Goal: Task Accomplishment & Management: Manage account settings

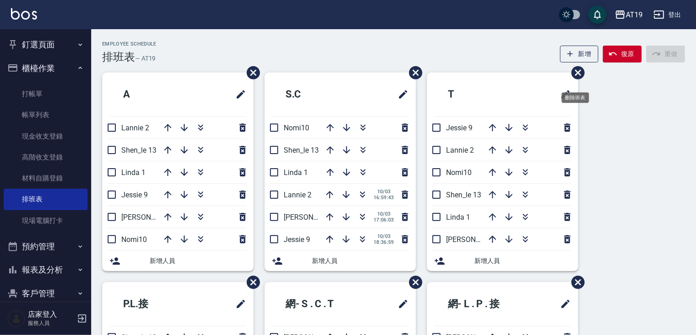
scroll to position [108, 0]
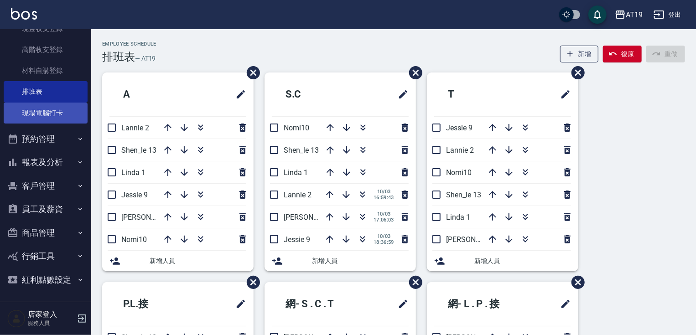
click at [59, 111] on link "現場電腦打卡" at bounding box center [46, 113] width 84 height 21
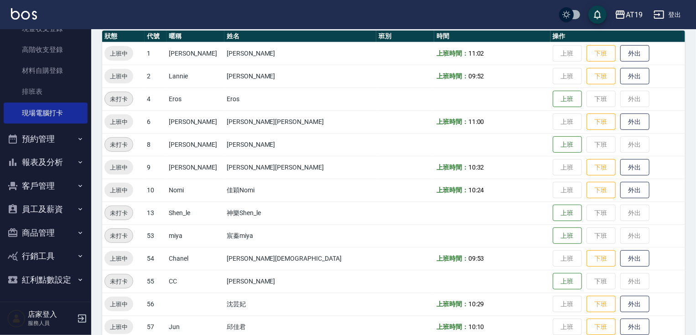
scroll to position [106, 0]
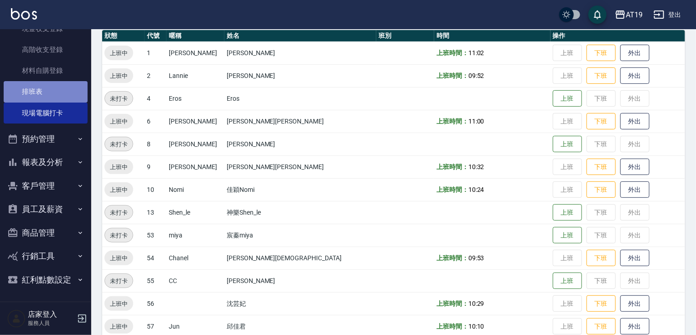
click at [65, 90] on link "排班表" at bounding box center [46, 91] width 84 height 21
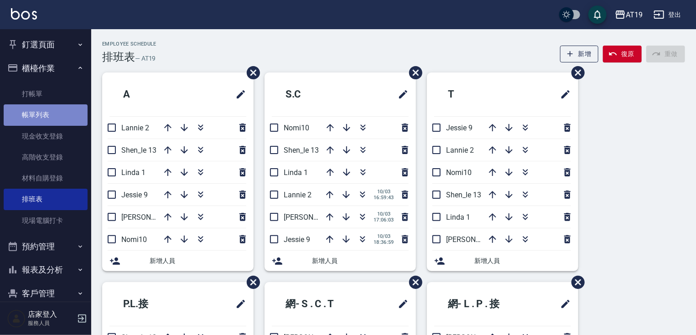
click at [62, 117] on link "帳單列表" at bounding box center [46, 114] width 84 height 21
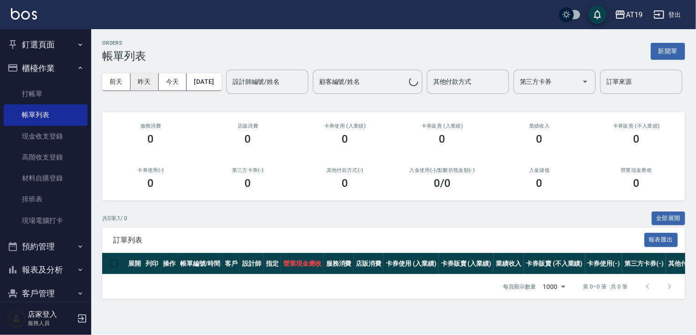
drag, startPoint x: 144, startPoint y: 84, endPoint x: 151, endPoint y: 86, distance: 7.5
click at [145, 84] on button "昨天" at bounding box center [144, 81] width 28 height 17
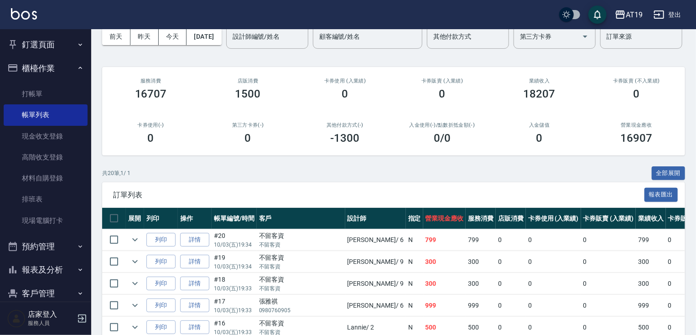
scroll to position [36, 0]
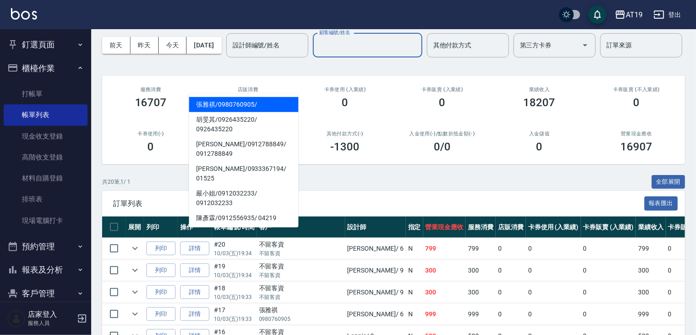
click at [317, 53] on input "顧客編號/姓名" at bounding box center [367, 45] width 101 height 16
click at [230, 53] on input "設計師編號/姓名" at bounding box center [267, 45] width 74 height 16
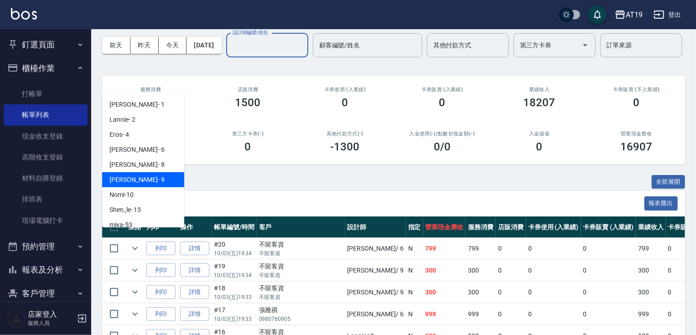
click at [146, 182] on div "[PERSON_NAME] - 9" at bounding box center [143, 179] width 82 height 15
type input "[PERSON_NAME]- 9"
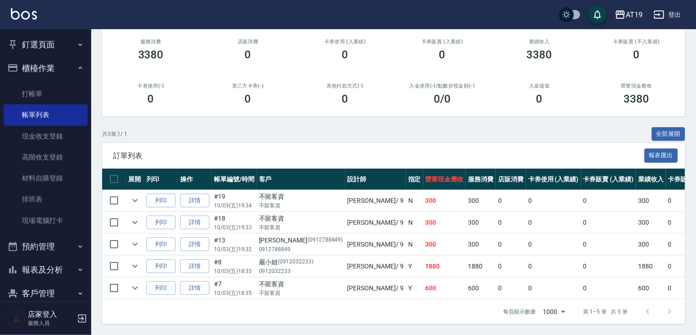
scroll to position [117, 0]
click at [185, 196] on link "詳情" at bounding box center [194, 201] width 29 height 14
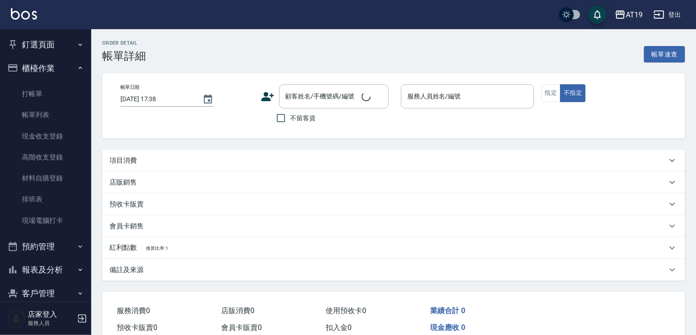
type input "[DATE] 19:34"
checkbox input "true"
type input "[PERSON_NAME]- 9"
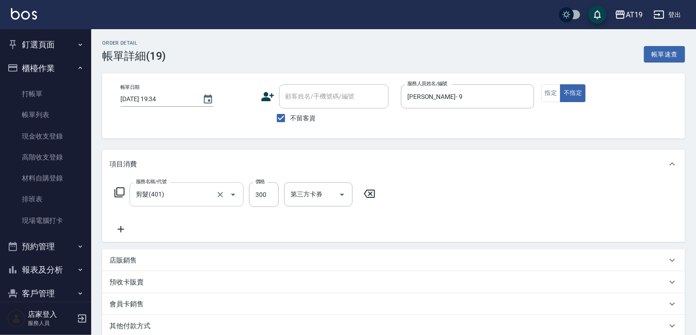
click at [202, 199] on input "剪髮(401)" at bounding box center [174, 194] width 80 height 16
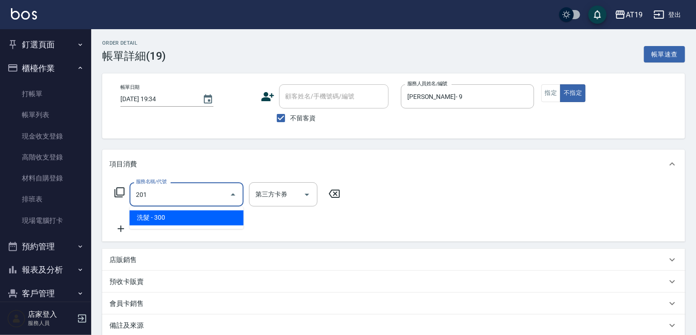
click at [225, 217] on span "洗髮 - 300" at bounding box center [186, 218] width 114 height 15
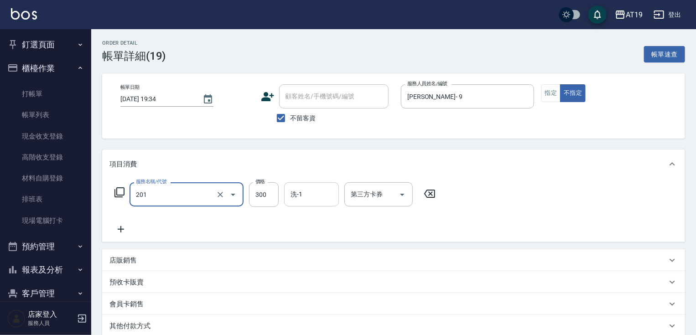
type input "洗髮(201)"
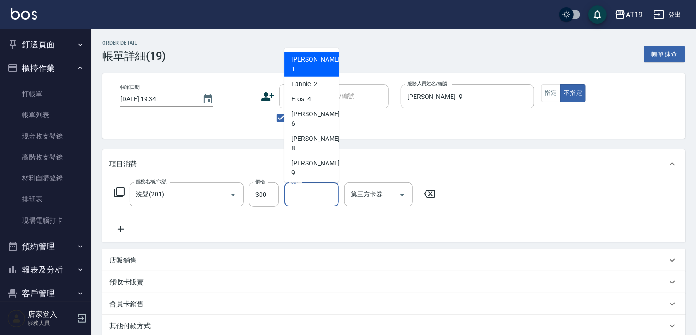
click at [313, 194] on input "洗-1" at bounding box center [311, 194] width 46 height 16
click at [312, 213] on span "miya -53" at bounding box center [302, 218] width 23 height 10
type input "miya-53"
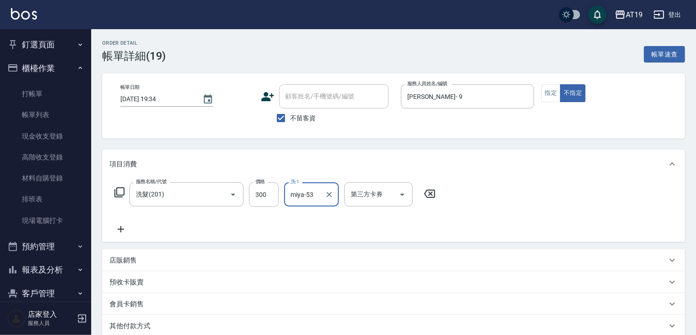
scroll to position [121, 0]
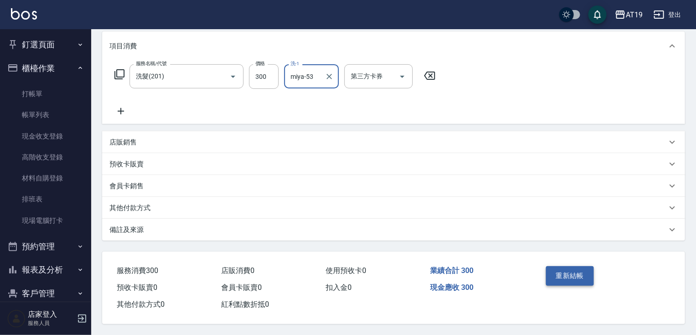
click at [563, 267] on button "重新結帳" at bounding box center [570, 275] width 48 height 19
